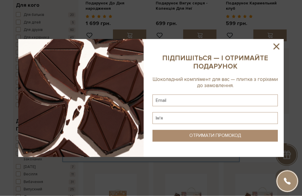
scroll to position [139, 0]
click at [277, 50] on icon at bounding box center [276, 47] width 6 height 6
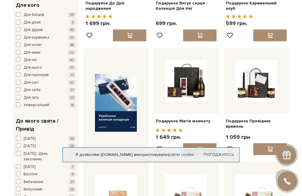
click at [119, 109] on img at bounding box center [116, 103] width 42 height 58
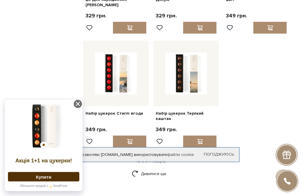
scroll to position [624, 0]
click at [206, 111] on link "Набір цукерок Терпкий каштан" at bounding box center [186, 116] width 61 height 11
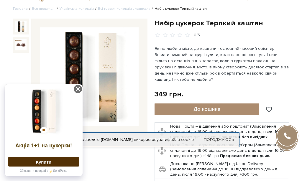
scroll to position [15, 0]
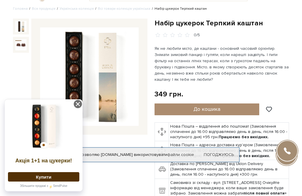
click at [20, 42] on img at bounding box center [20, 44] width 11 height 11
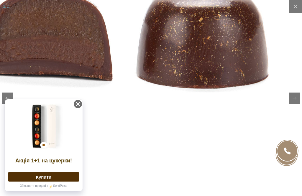
click at [77, 107] on icon at bounding box center [78, 104] width 8 height 8
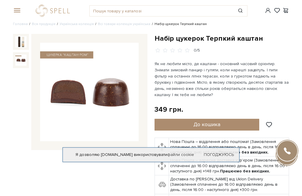
click at [18, 13] on span at bounding box center [16, 10] width 6 height 5
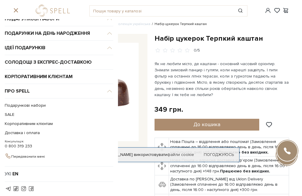
scroll to position [26, 0]
click at [16, 136] on link "Доставка і оплата" at bounding box center [58, 133] width 106 height 9
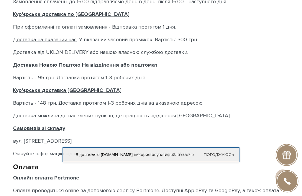
scroll to position [183, 0]
